Goal: Task Accomplishment & Management: Manage account settings

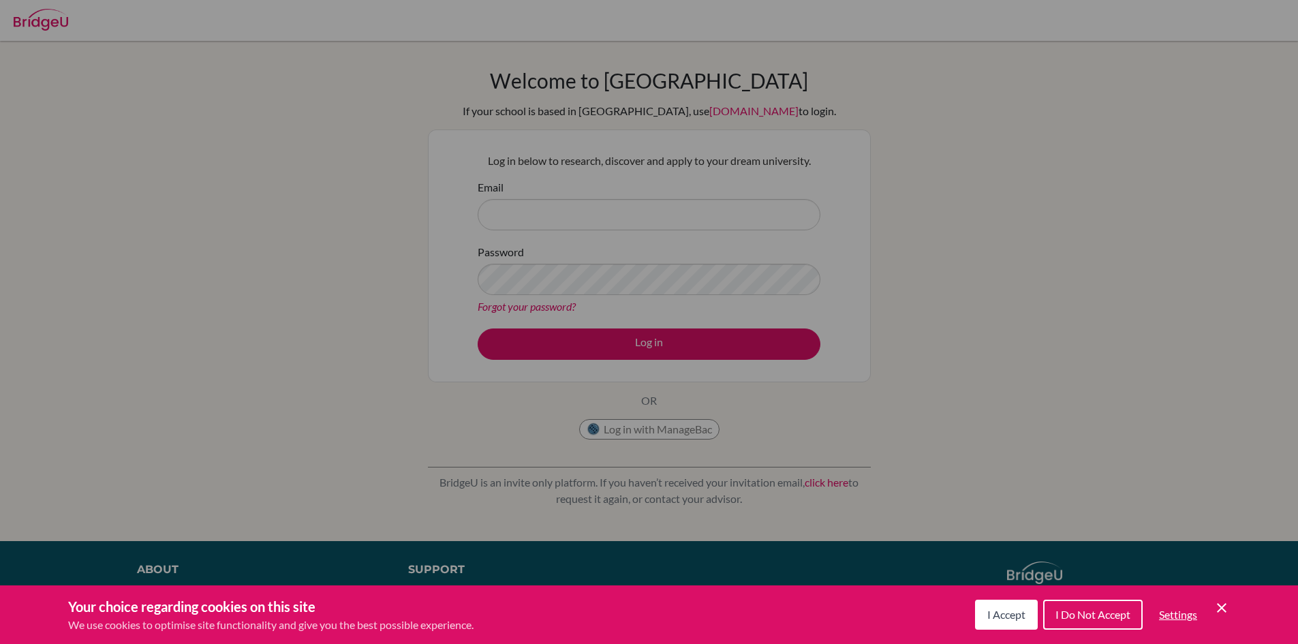
click at [1012, 616] on span "I Accept" at bounding box center [1006, 614] width 38 height 13
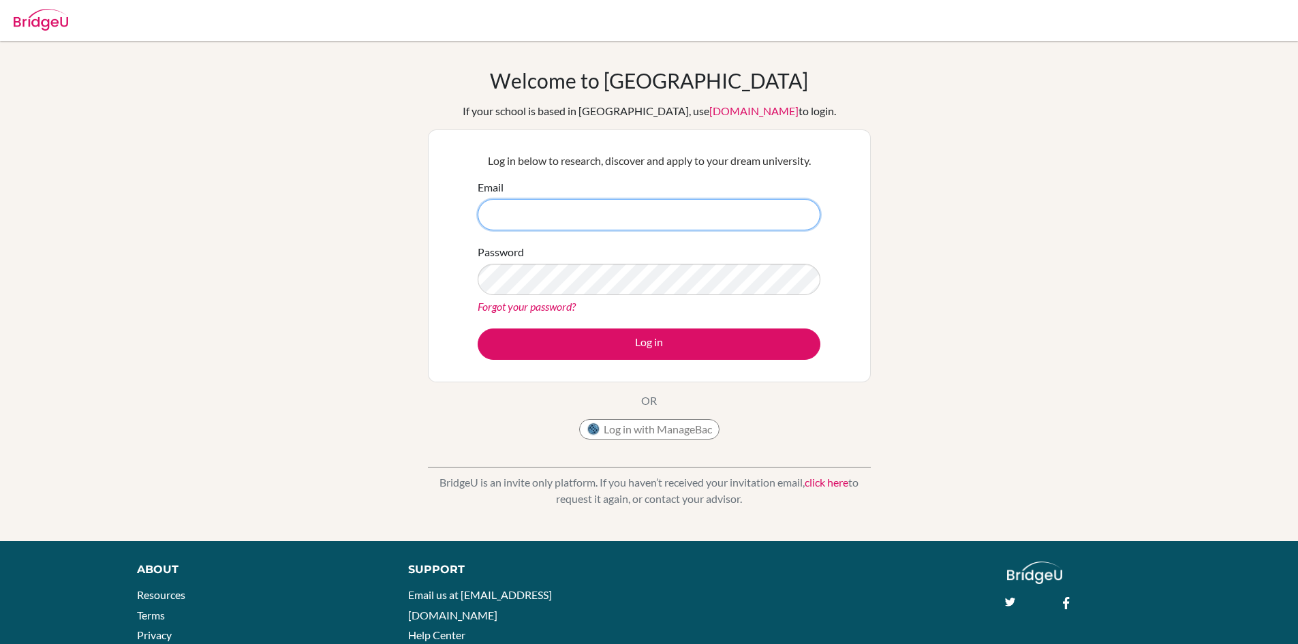
click at [566, 214] on input "Email" at bounding box center [649, 214] width 343 height 31
type input "i"
type input "[EMAIL_ADDRESS][DOMAIN_NAME]"
click at [478, 328] on button "Log in" at bounding box center [649, 343] width 343 height 31
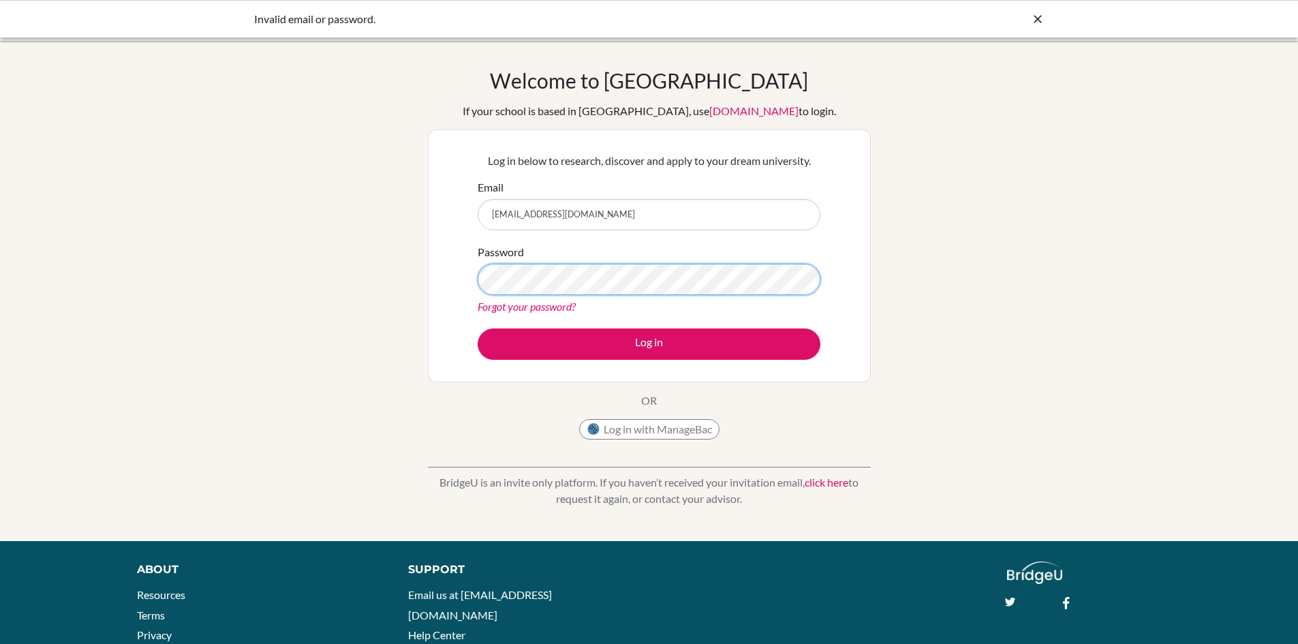
click at [478, 328] on button "Log in" at bounding box center [649, 343] width 343 height 31
click at [527, 217] on input "Natashkanatasa-kostilnikova@bratislava.qsi.org" at bounding box center [649, 214] width 343 height 31
type input "[EMAIL_ADDRESS][DOMAIN_NAME]"
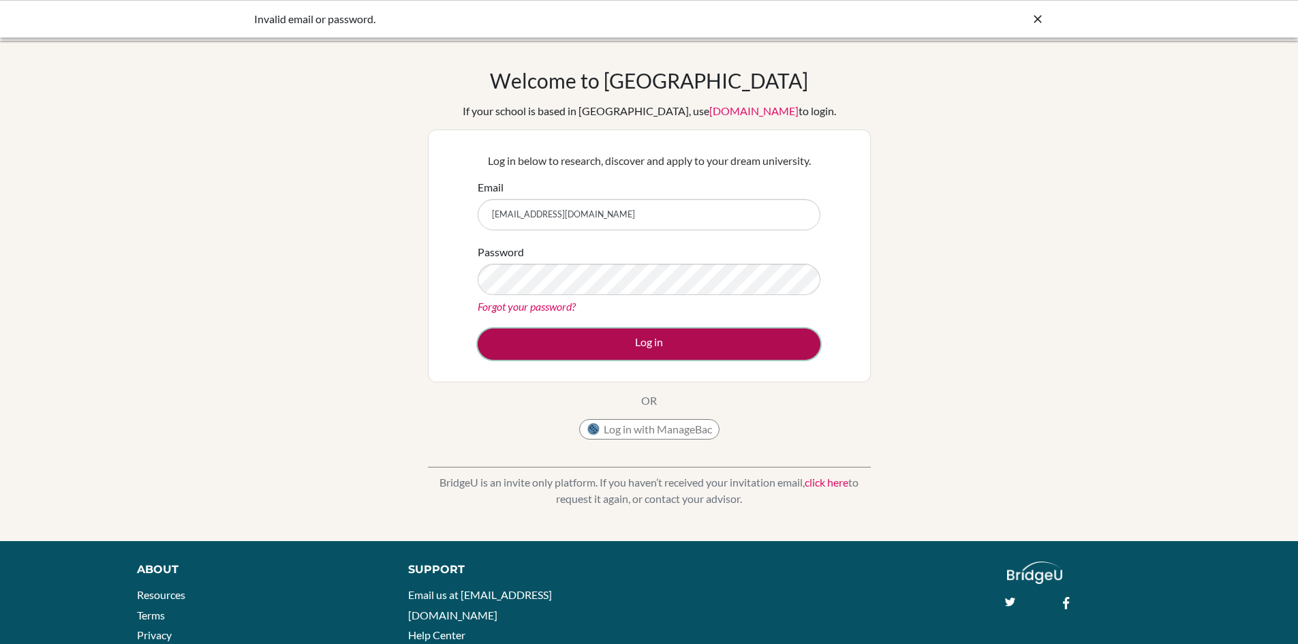
click at [639, 351] on button "Log in" at bounding box center [649, 343] width 343 height 31
